Goal: Book appointment/travel/reservation

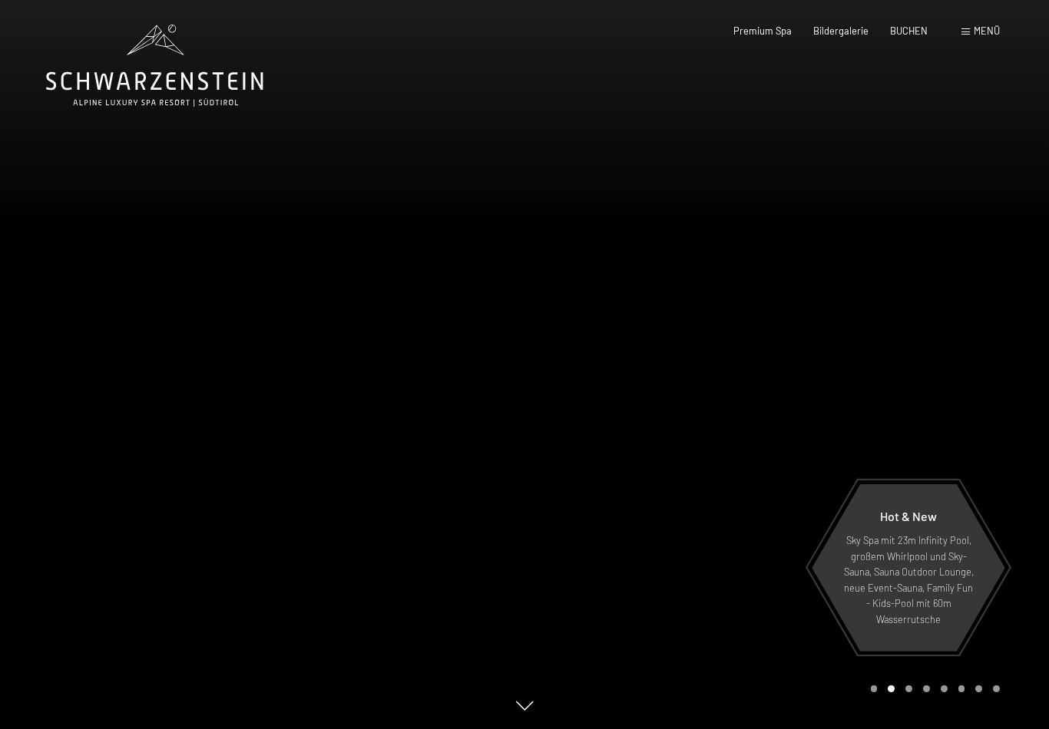
click at [980, 37] on div "Menü" at bounding box center [980, 32] width 38 height 14
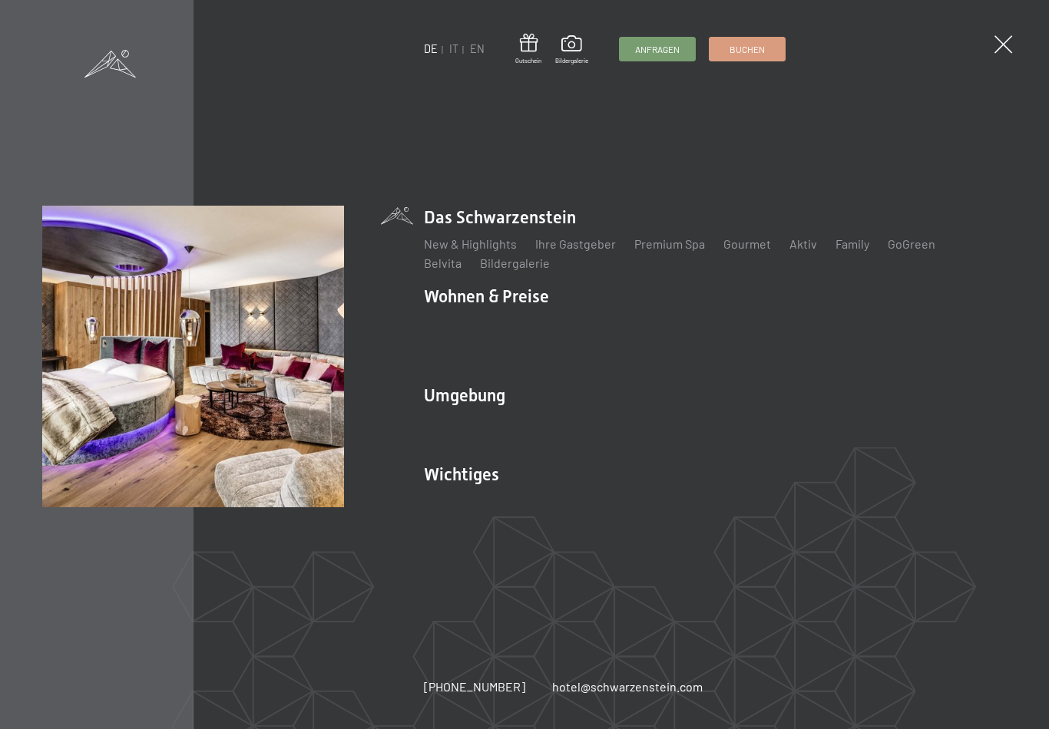
click at [461, 289] on li "Wohnen & Preise Inklusivleistungen Zimmer & Preise Liste Angebote Liste Familie…" at bounding box center [715, 328] width 583 height 87
click at [451, 286] on li "Wohnen & Preise Inklusivleistungen Zimmer & Preise Liste Angebote Liste Familie…" at bounding box center [715, 328] width 583 height 87
click at [578, 316] on link "Zimmer & Preise" at bounding box center [586, 323] width 89 height 15
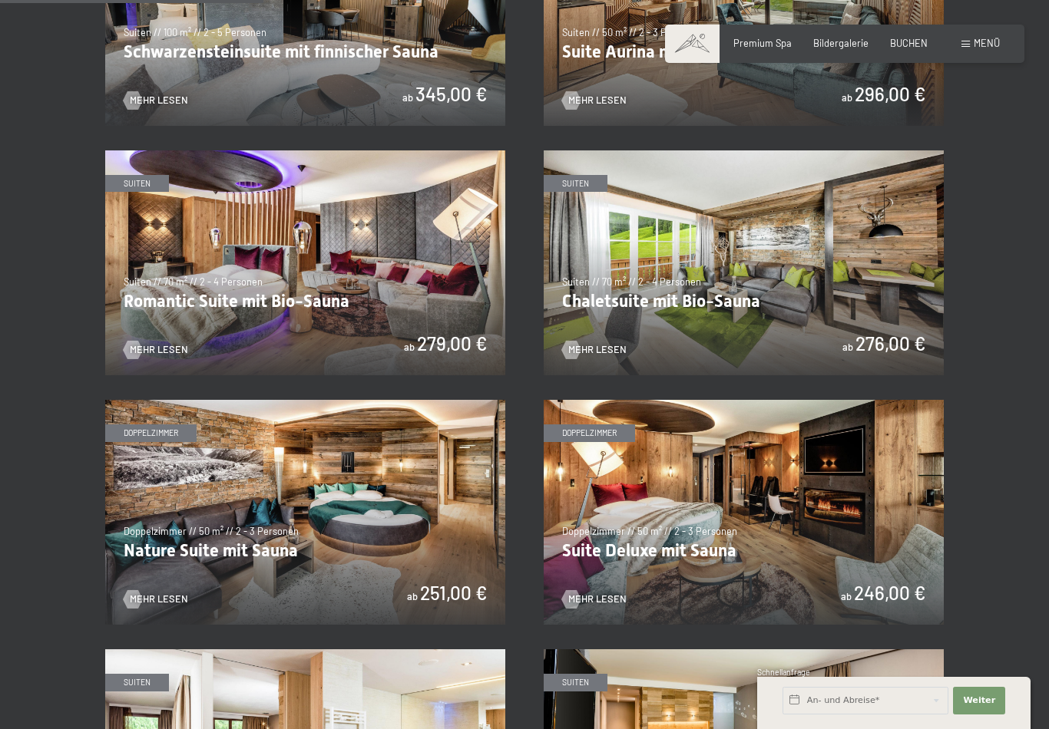
scroll to position [918, 0]
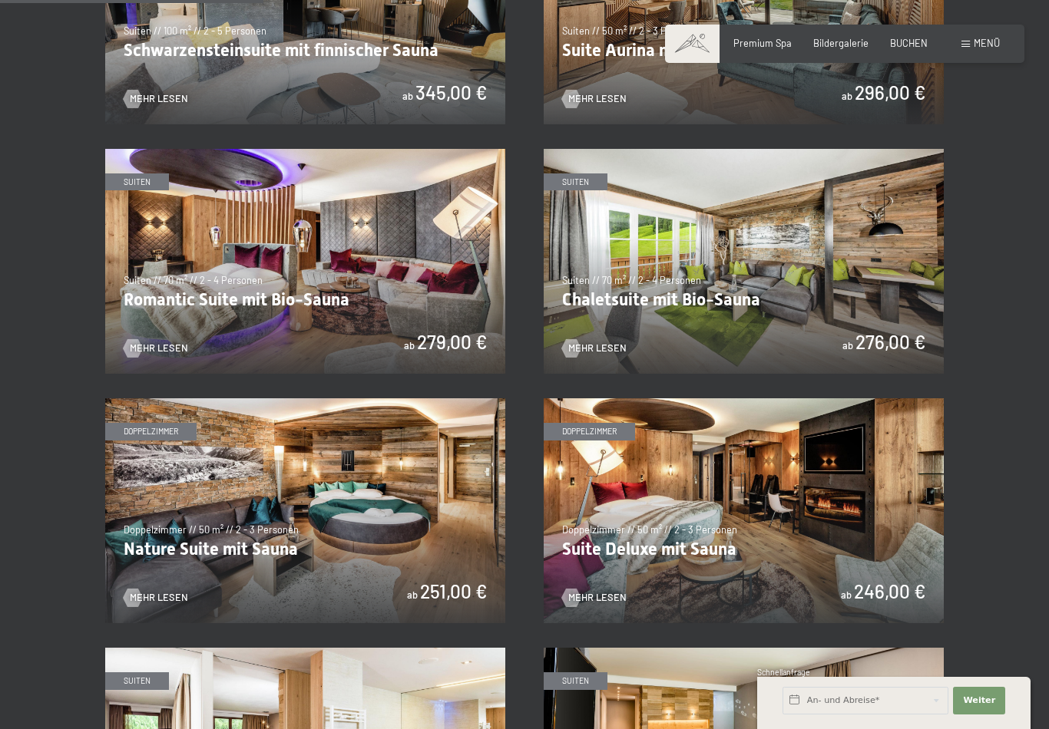
click at [193, 501] on img at bounding box center [305, 510] width 400 height 225
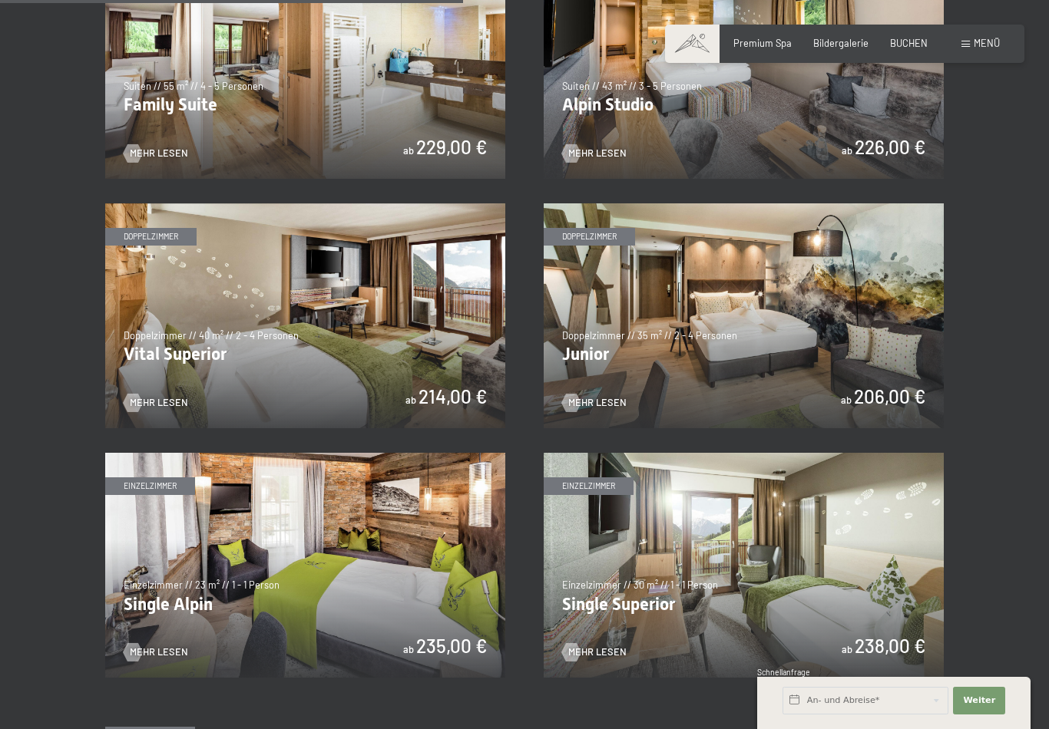
scroll to position [1615, 0]
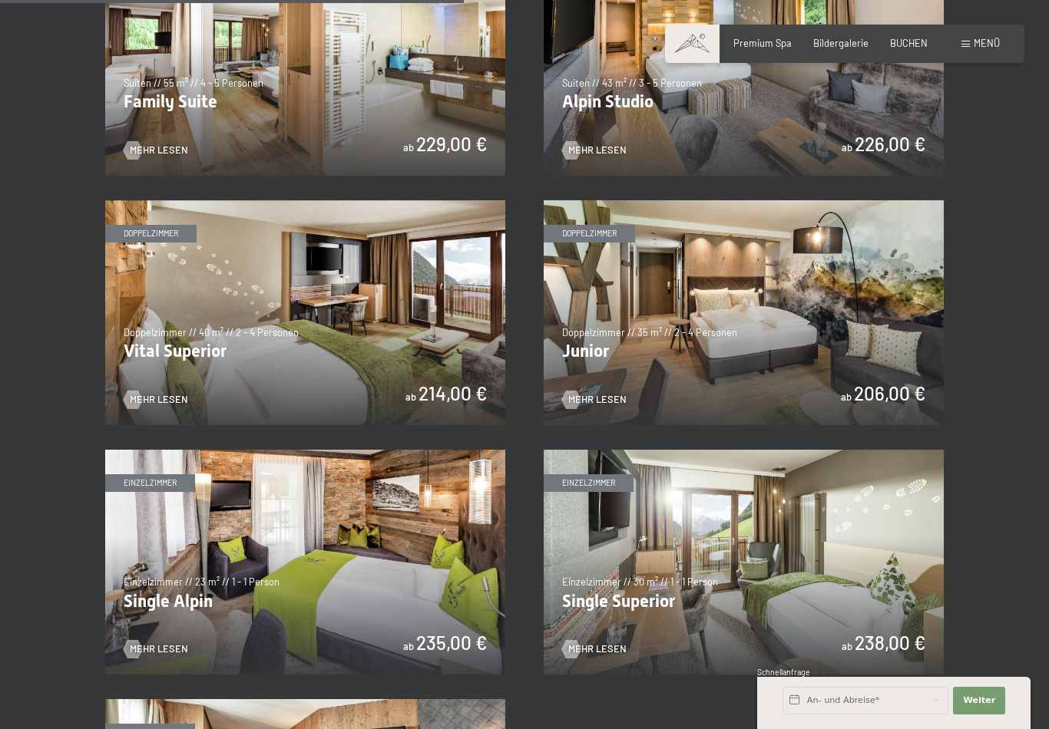
click at [715, 309] on img at bounding box center [744, 312] width 400 height 225
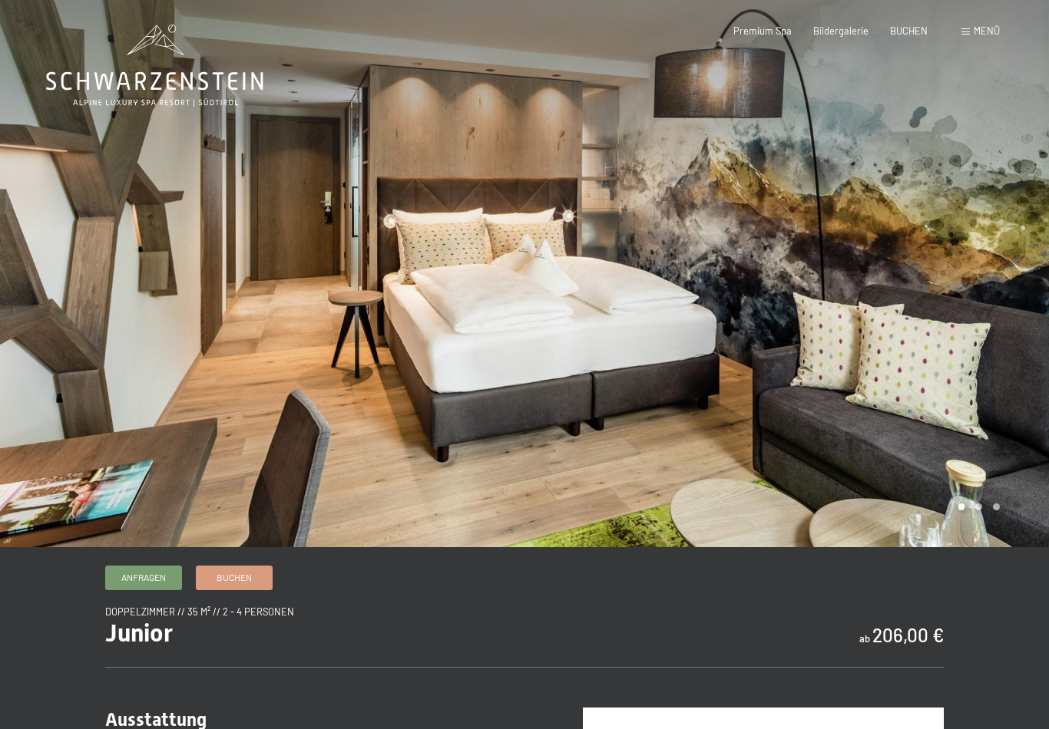
click at [843, 25] on div "Buchen Anfragen Premium Spa Bildergalerie BUCHEN Menü DE IT EN Gutschein Bilder…" at bounding box center [844, 32] width 310 height 14
click at [837, 33] on span "Bildergalerie" at bounding box center [840, 31] width 55 height 12
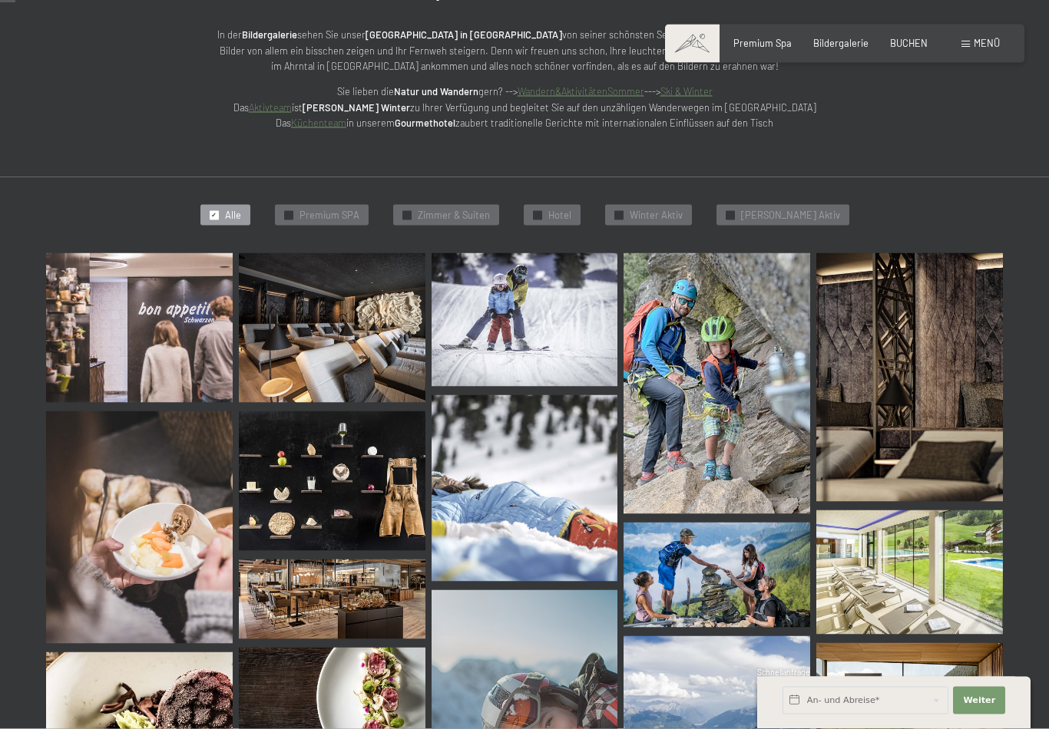
scroll to position [219, 0]
click at [345, 209] on span "Premium SPA" at bounding box center [329, 215] width 60 height 14
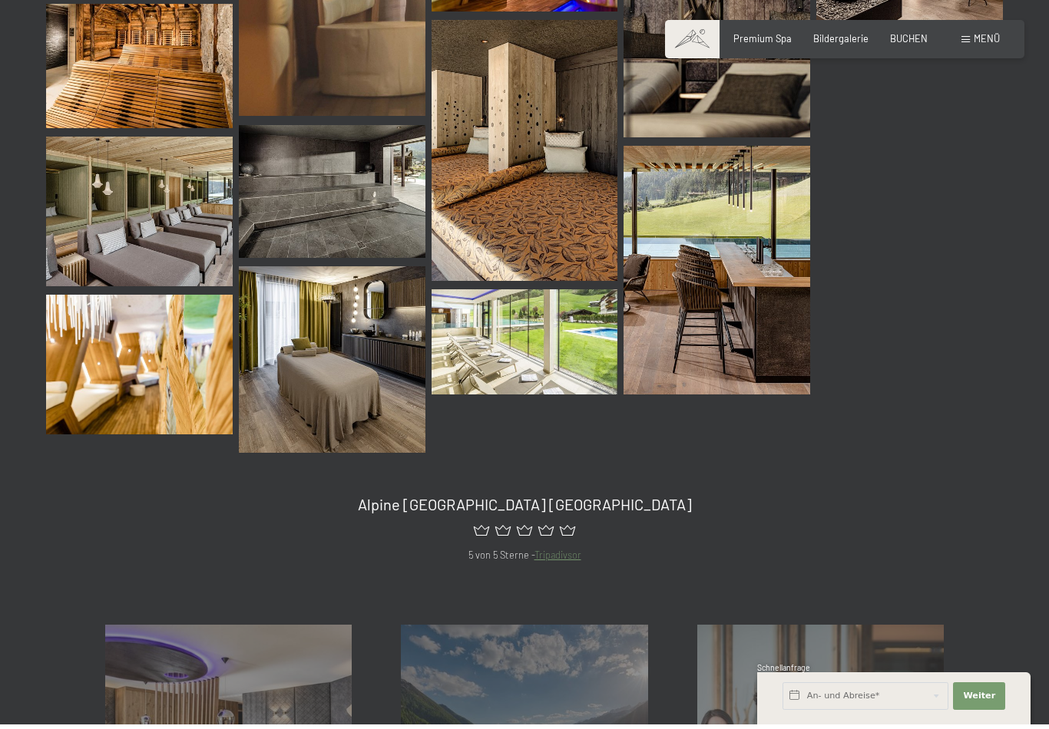
scroll to position [1608, 0]
